Goal: Task Accomplishment & Management: Manage account settings

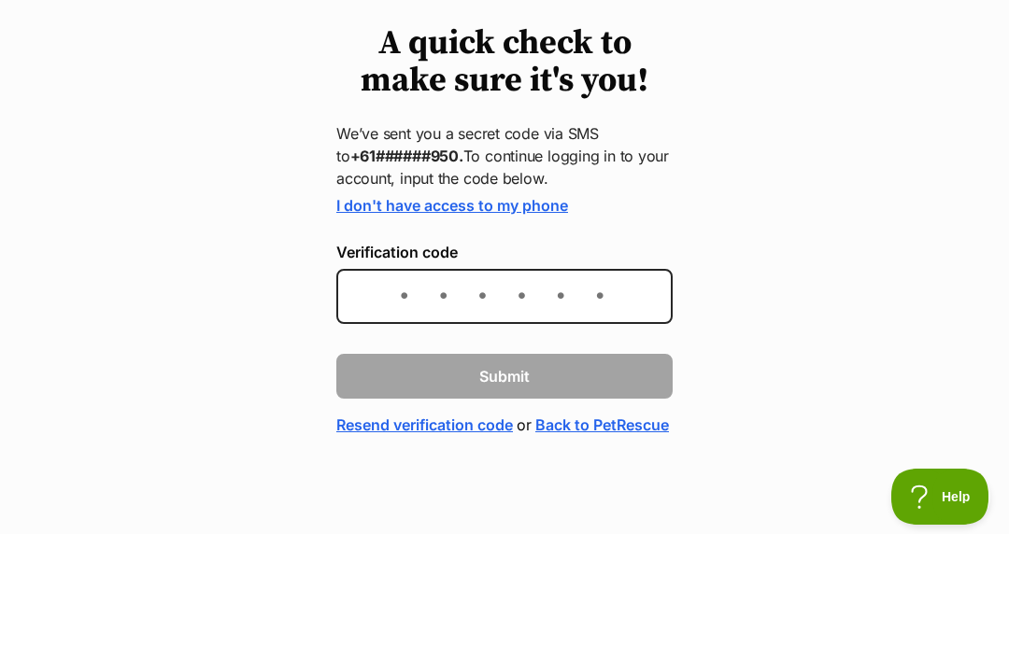
click at [547, 322] on link "I don't have access to my phone" at bounding box center [452, 331] width 232 height 19
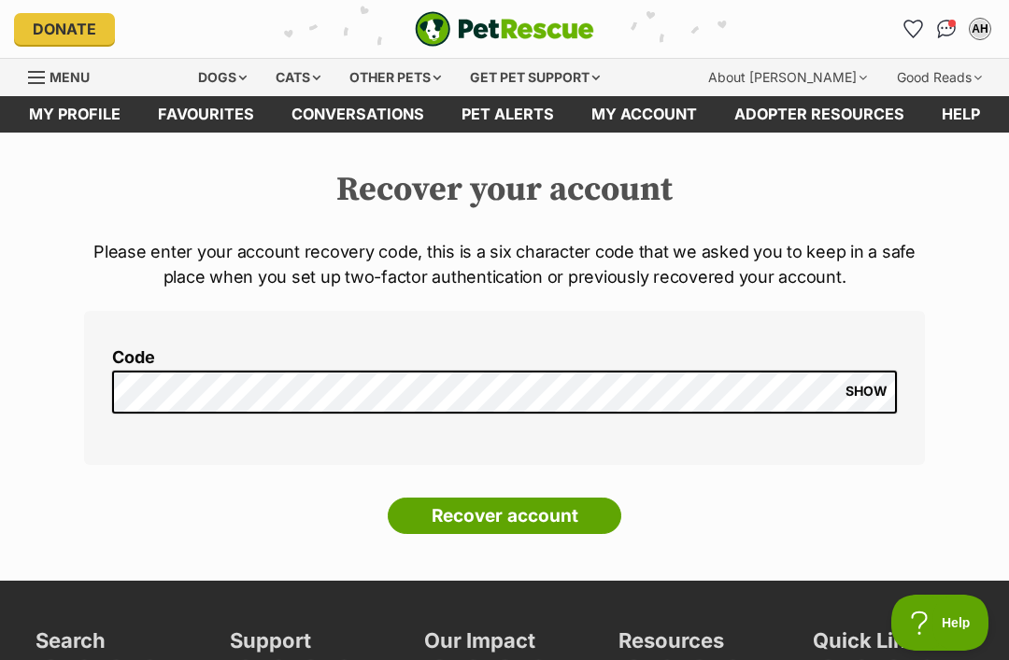
click at [580, 516] on input "Recover account" at bounding box center [504, 516] width 233 height 37
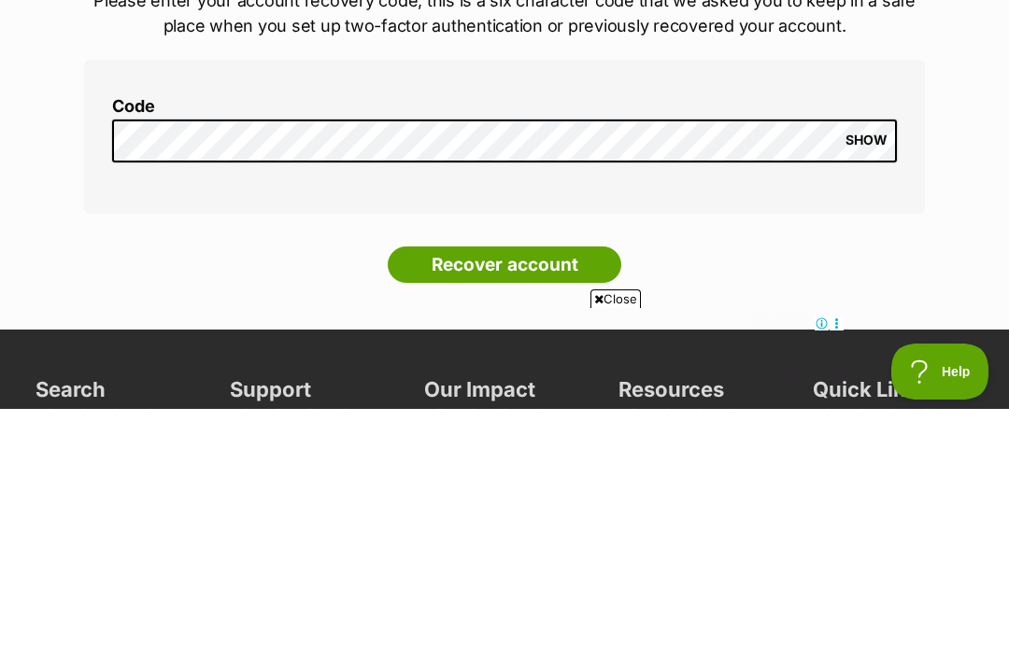
scroll to position [251, 0]
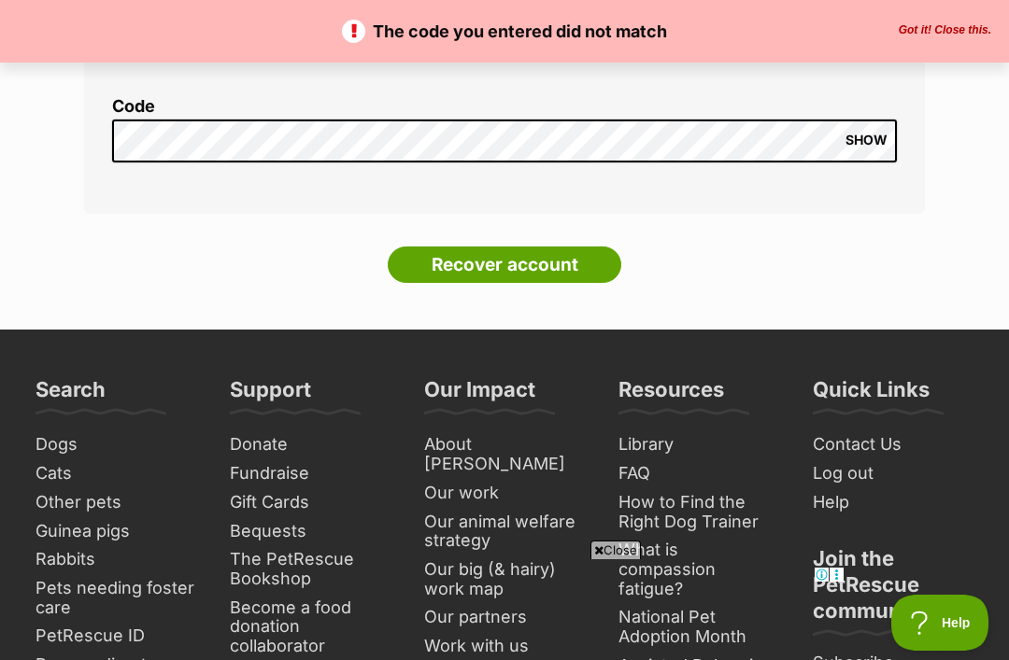
click at [573, 268] on input "Recover account" at bounding box center [504, 265] width 233 height 37
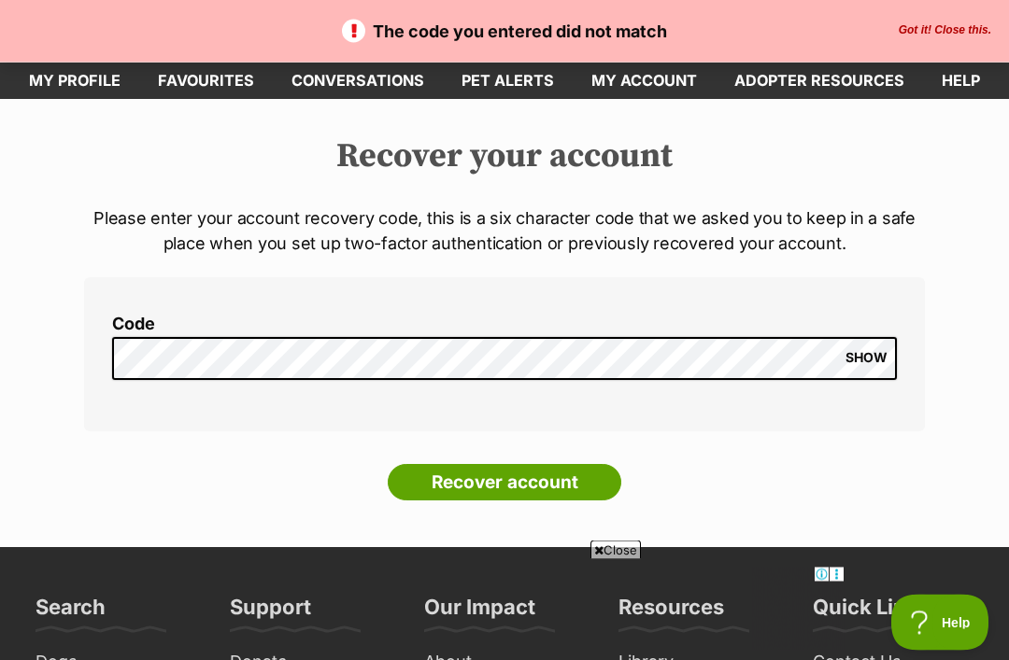
scroll to position [0, 0]
